Goal: Find specific page/section: Find specific page/section

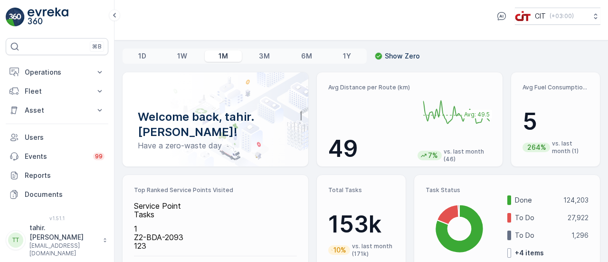
drag, startPoint x: 133, startPoint y: 213, endPoint x: 170, endPoint y: 251, distance: 53.4
click at [41, 72] on p "Operations" at bounding box center [57, 72] width 65 height 10
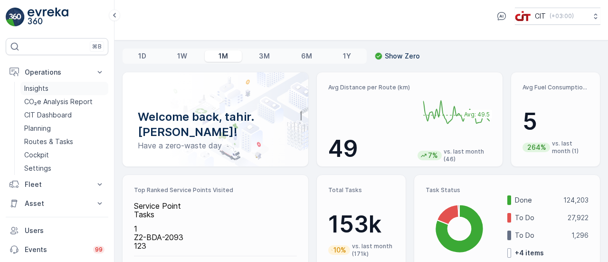
click at [38, 88] on p "Insights" at bounding box center [36, 89] width 24 height 10
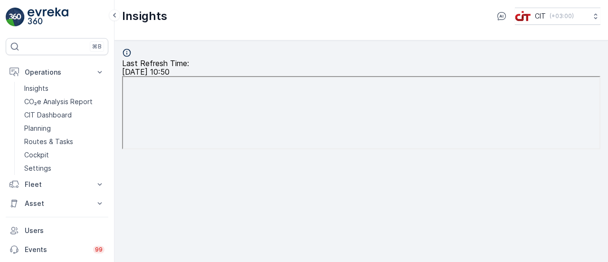
scroll to position [8, 0]
